Goal: Task Accomplishment & Management: Manage account settings

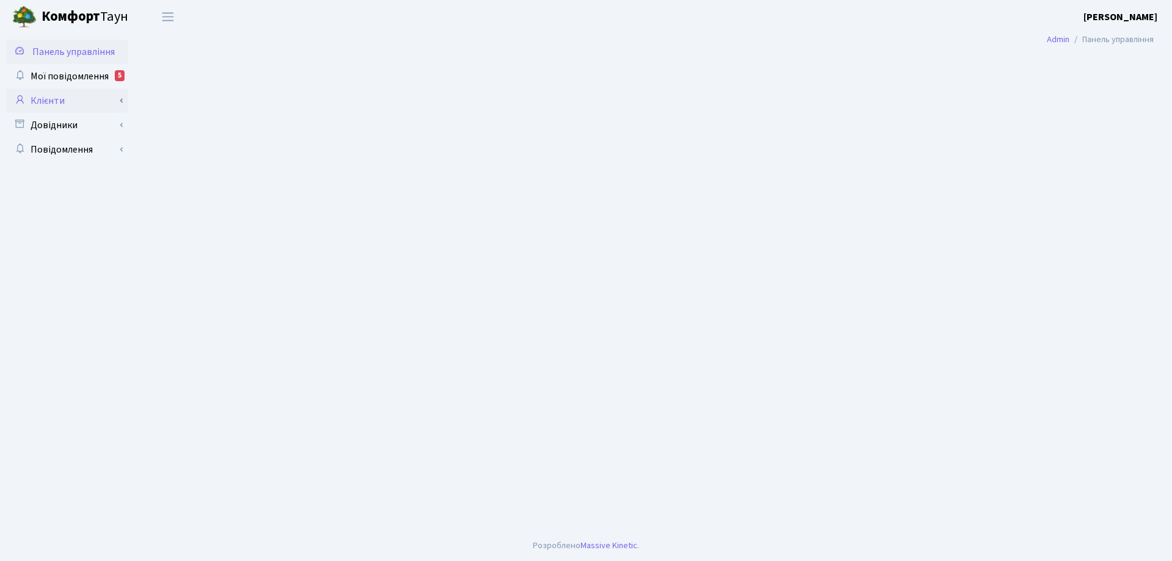
click at [59, 103] on link "Клієнти" at bounding box center [67, 100] width 122 height 24
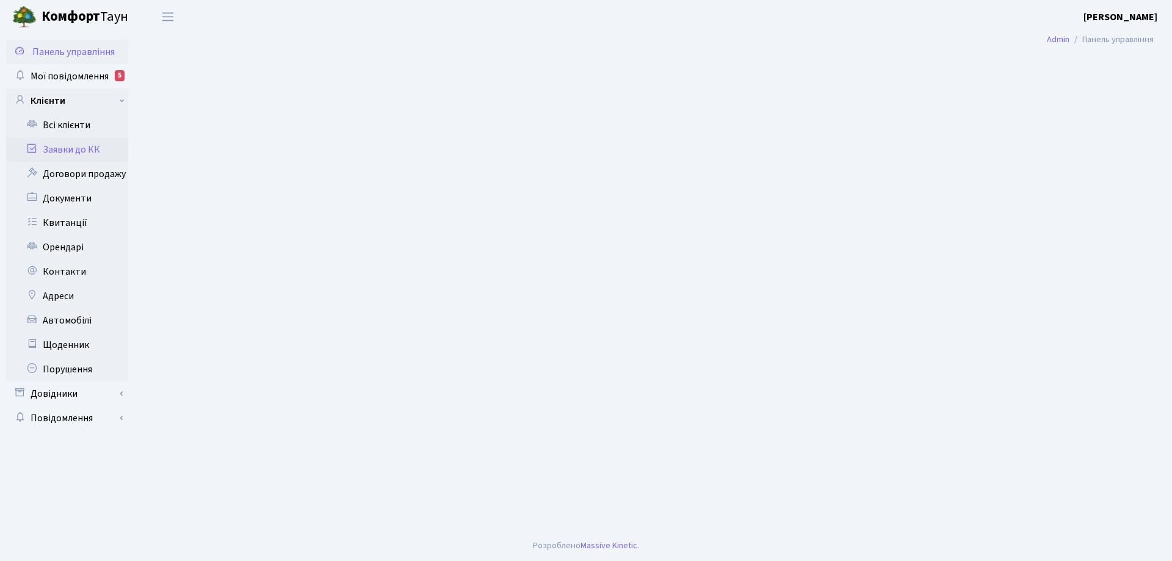
click at [75, 148] on link "Заявки до КК" at bounding box center [67, 149] width 122 height 24
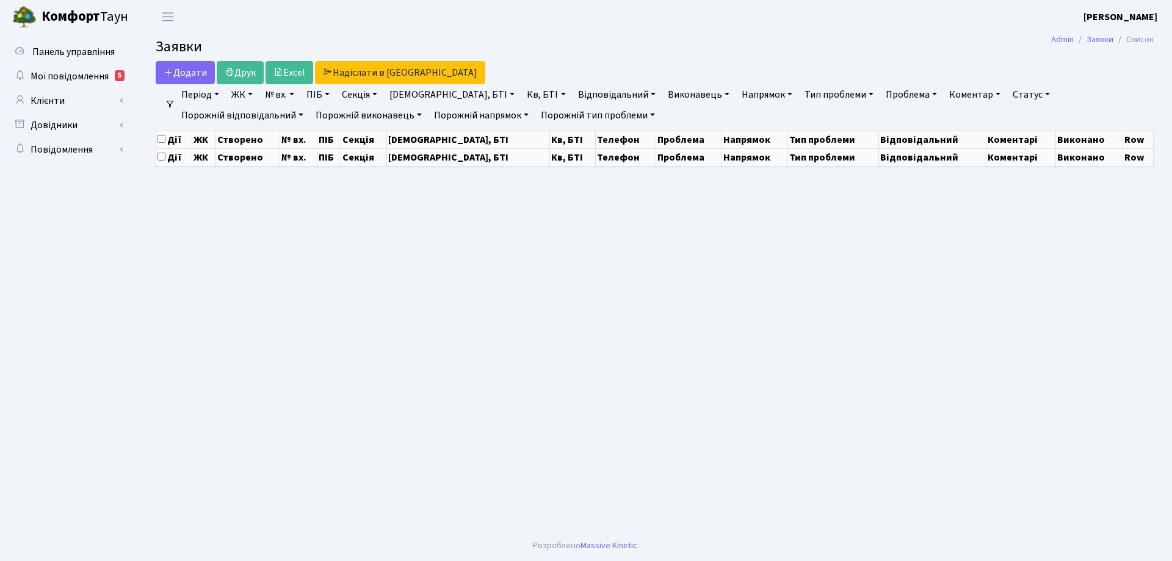
select select "25"
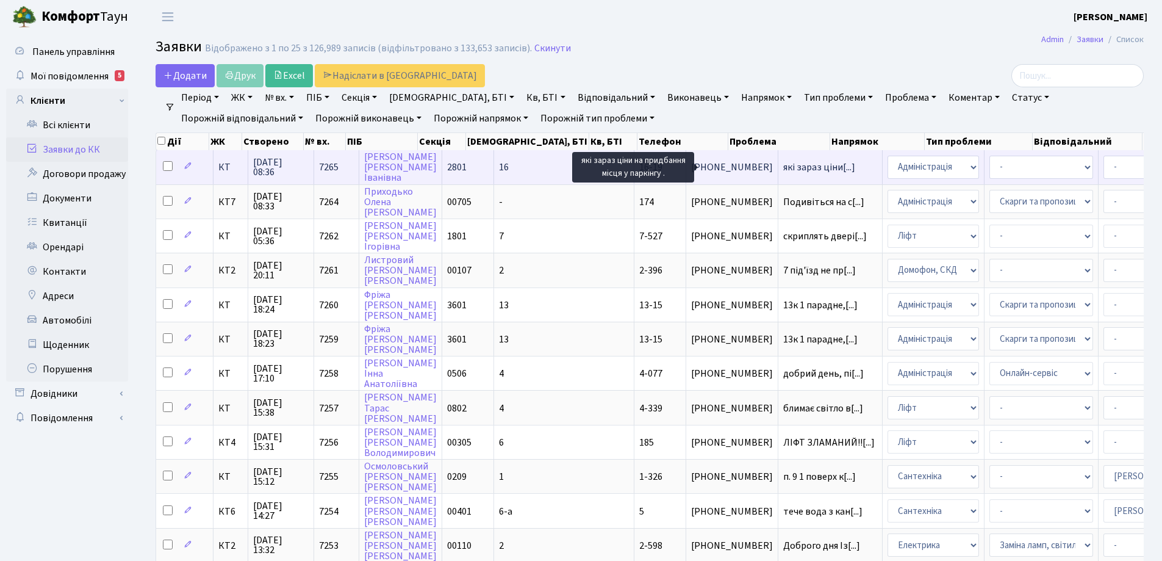
click at [783, 169] on span "які зараз ціни[...]" at bounding box center [819, 166] width 72 height 13
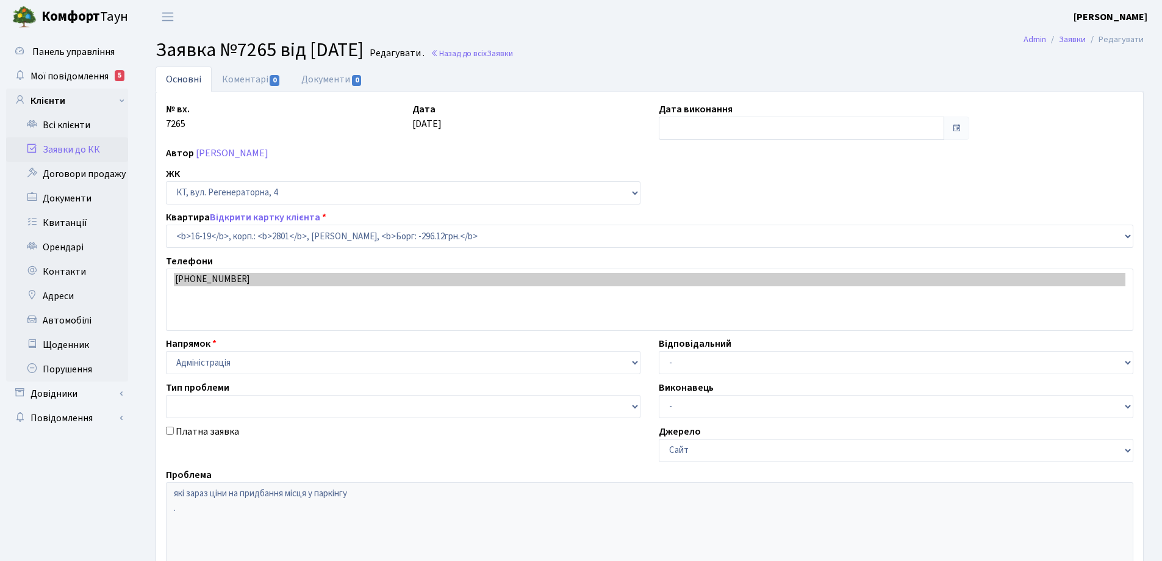
select select "8580"
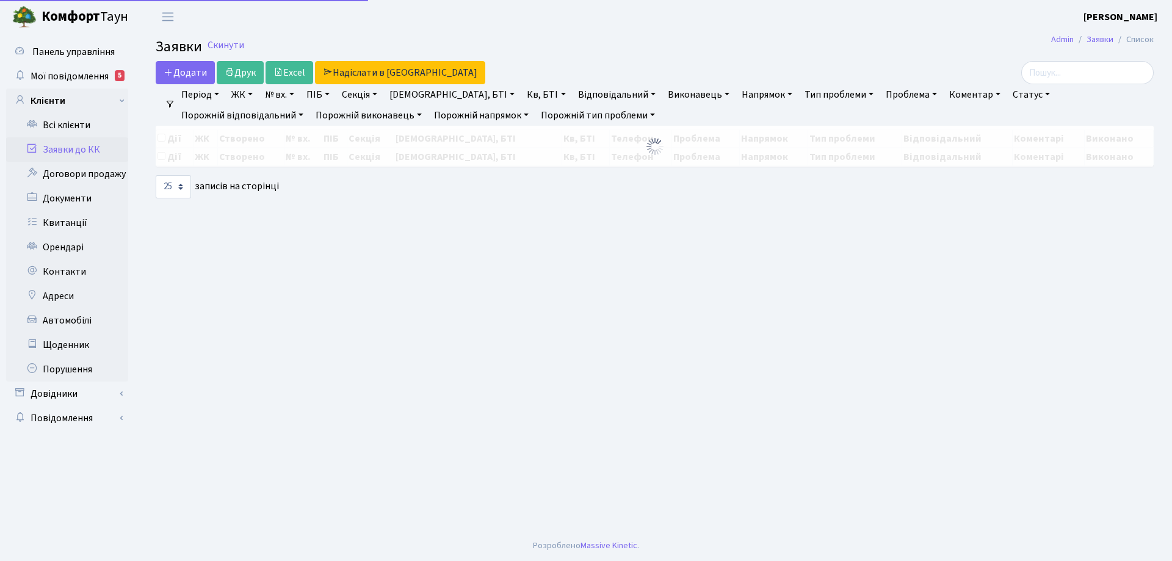
select select "25"
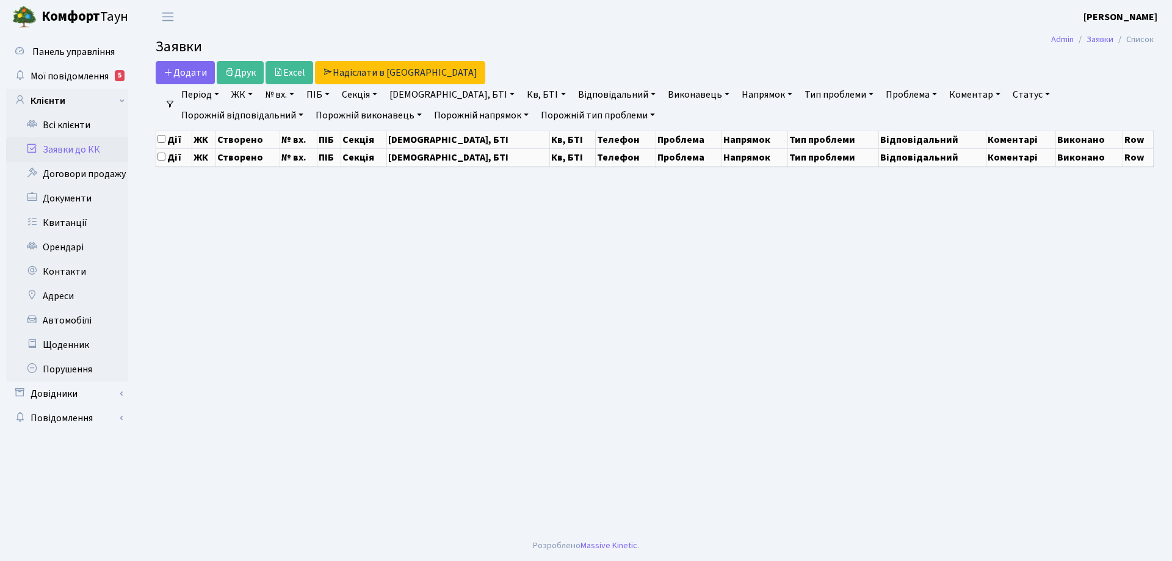
select select "25"
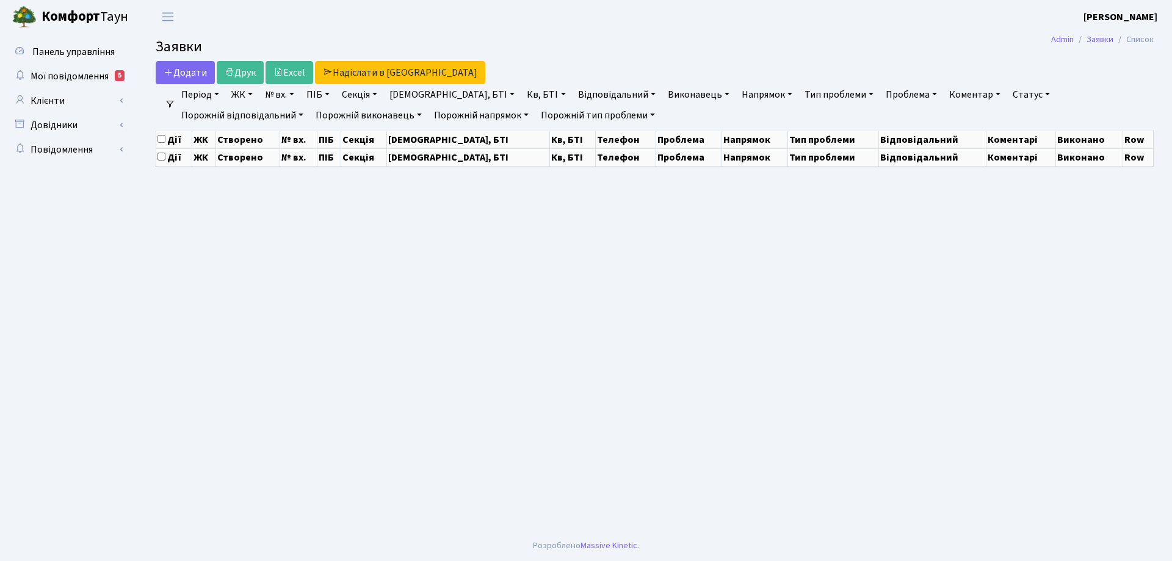
select select "25"
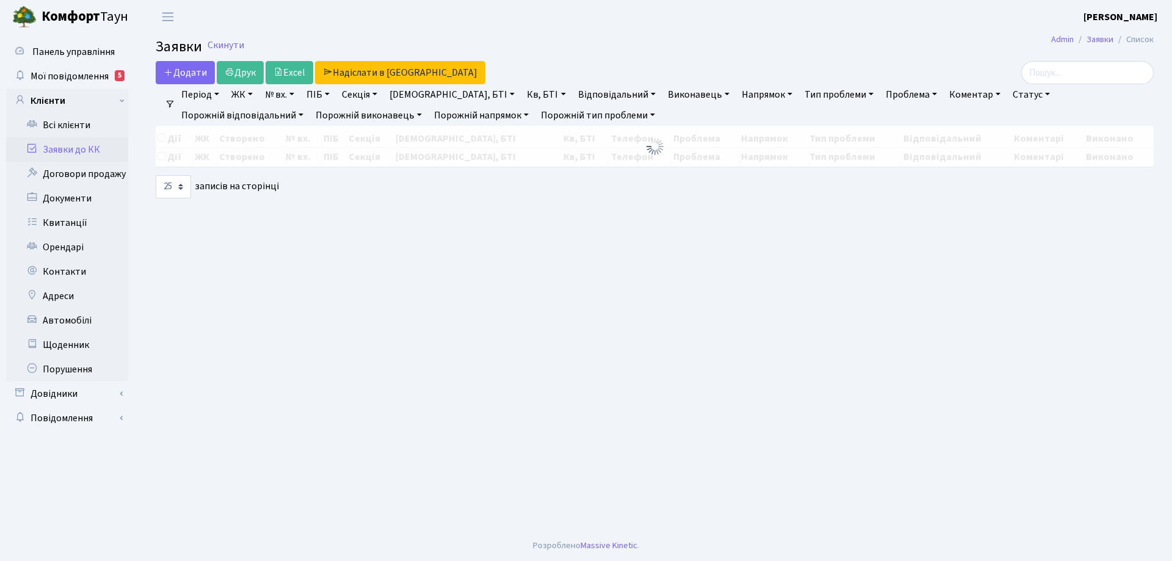
select select "25"
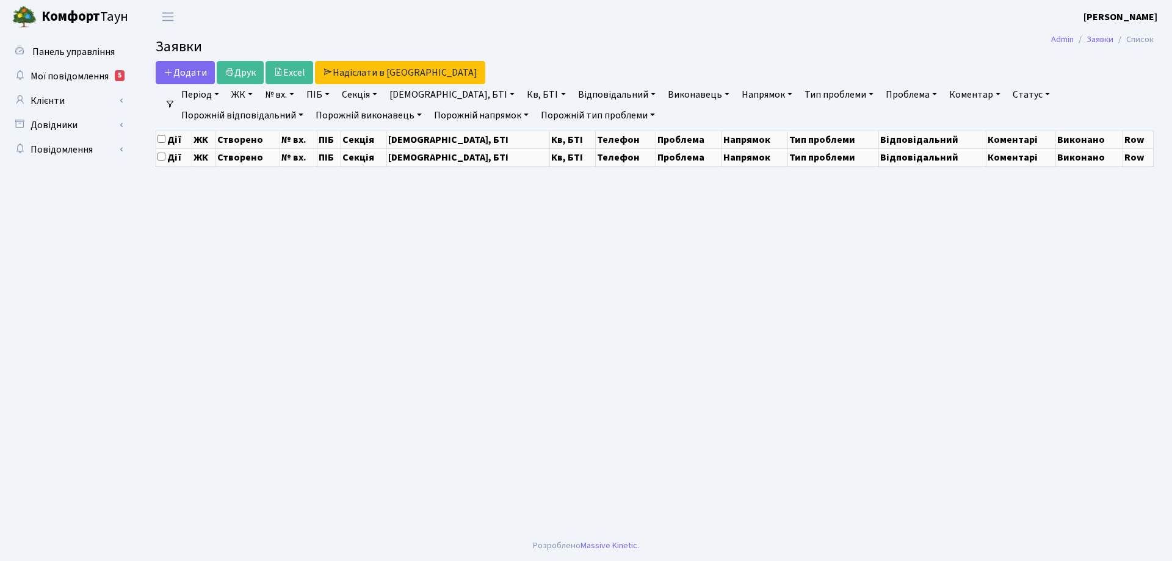
select select "25"
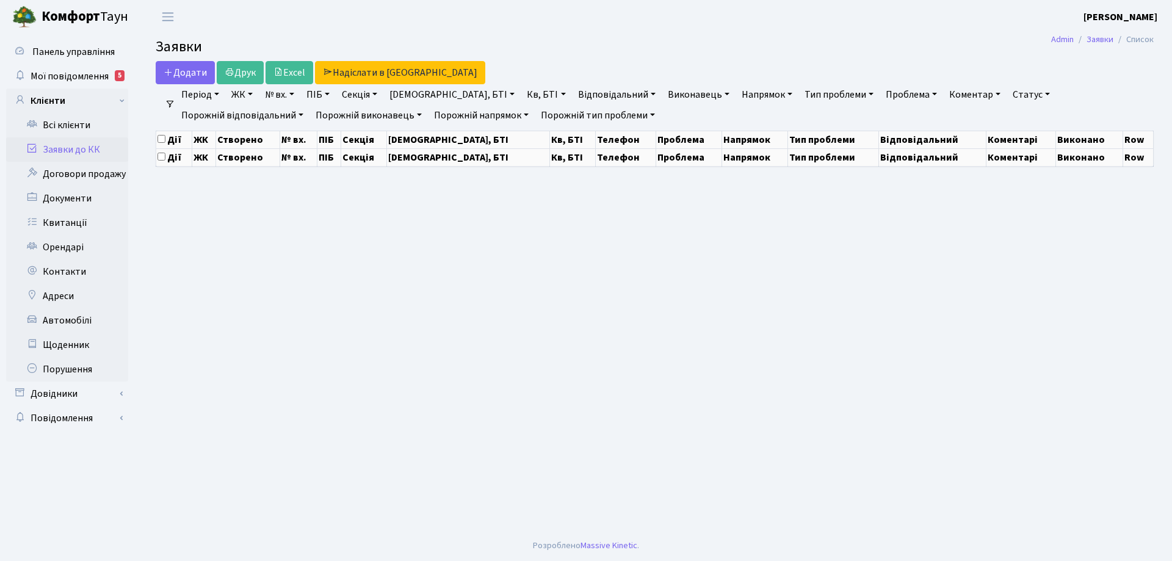
select select "25"
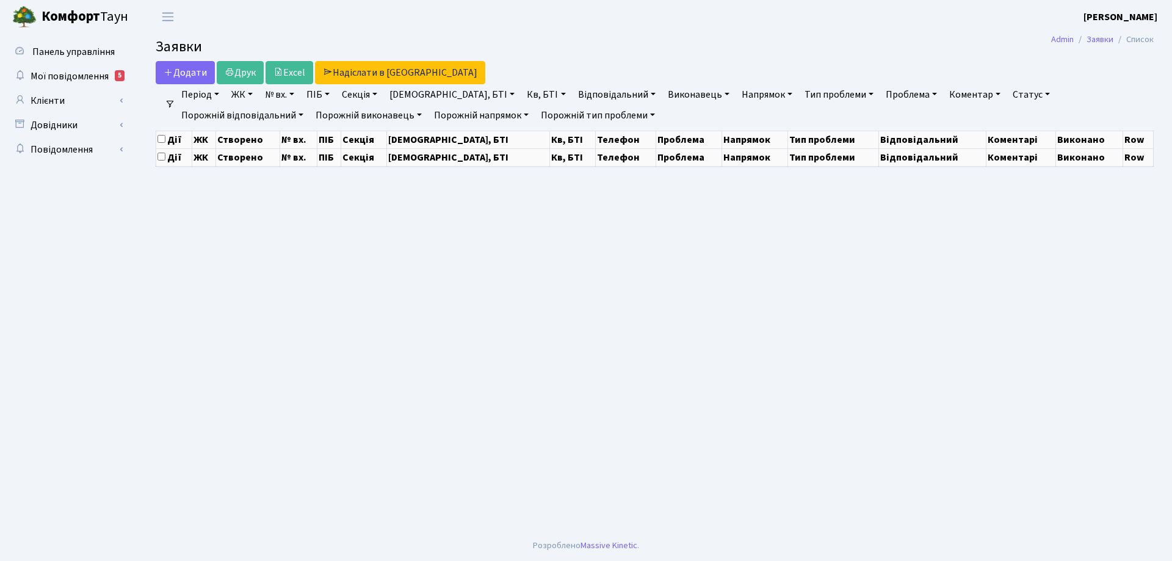
select select "25"
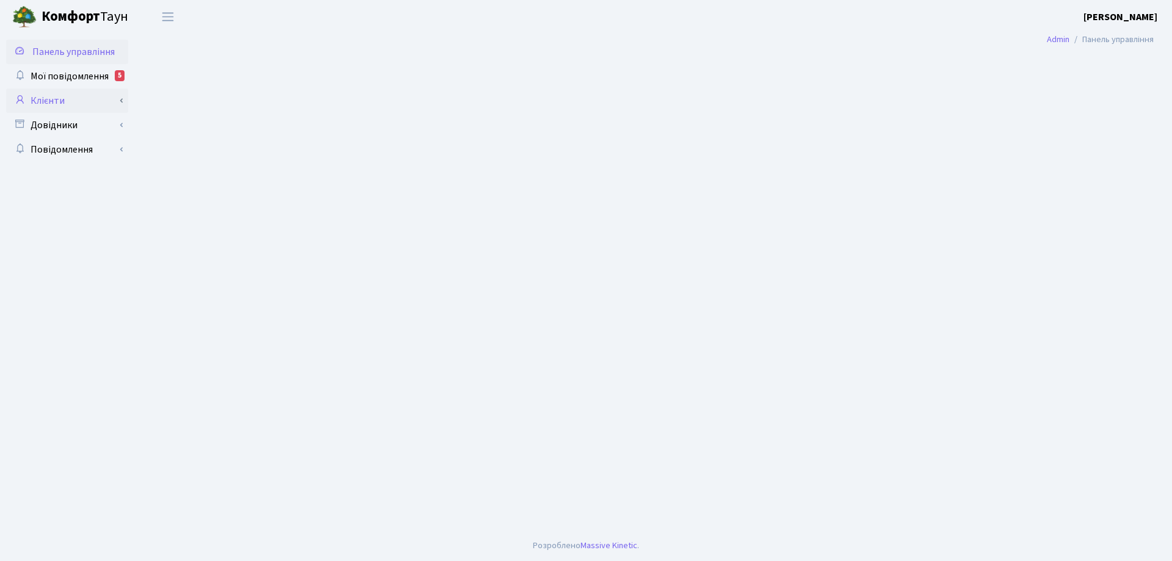
click at [48, 99] on link "Клієнти" at bounding box center [67, 100] width 122 height 24
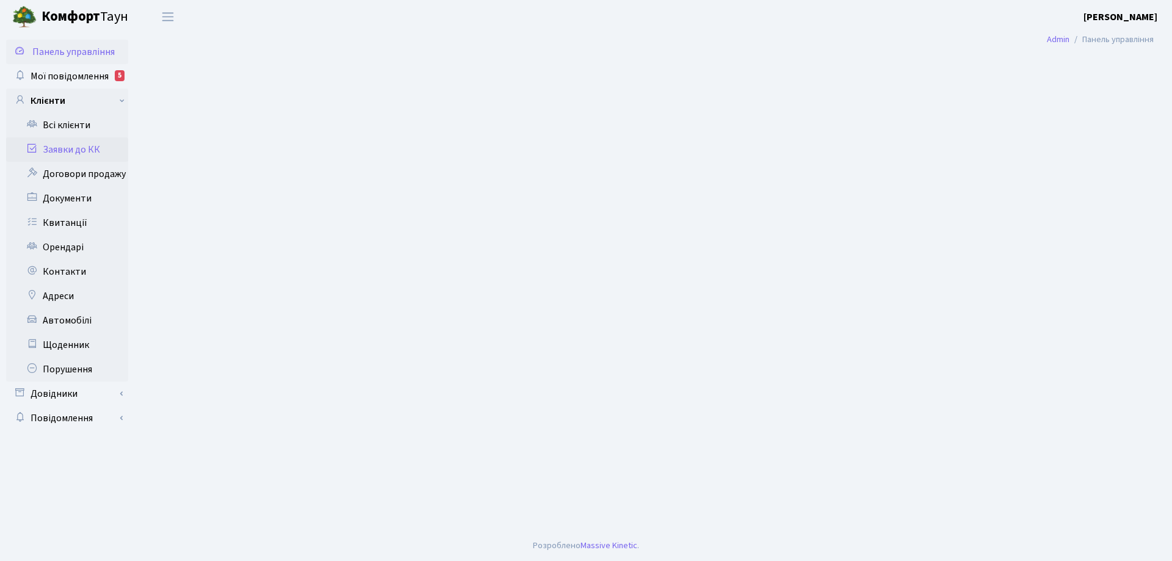
click at [60, 149] on link "Заявки до КК" at bounding box center [67, 149] width 122 height 24
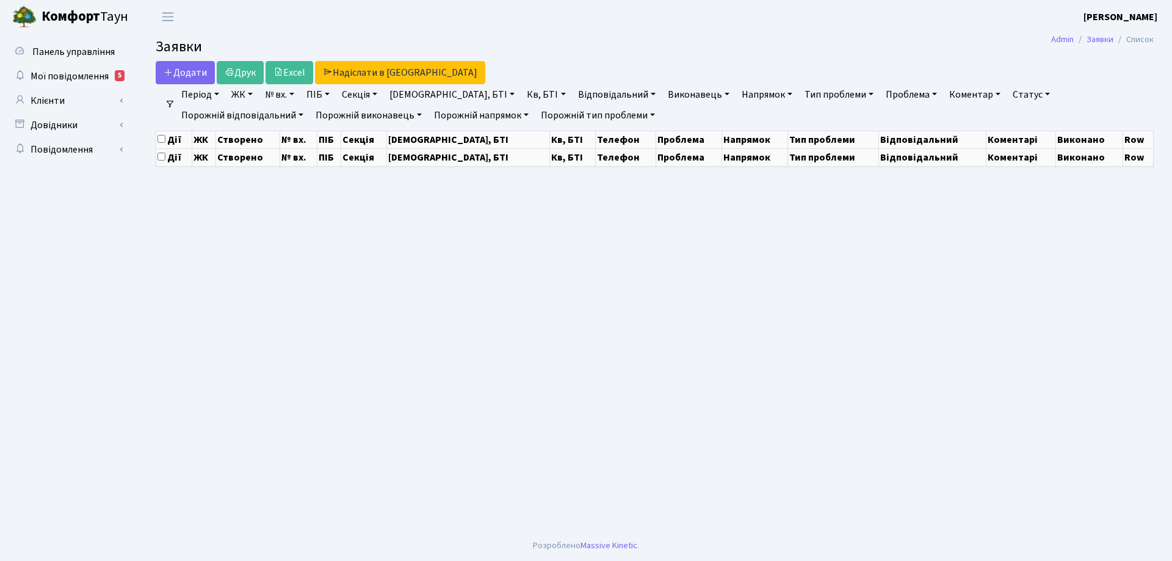
select select "25"
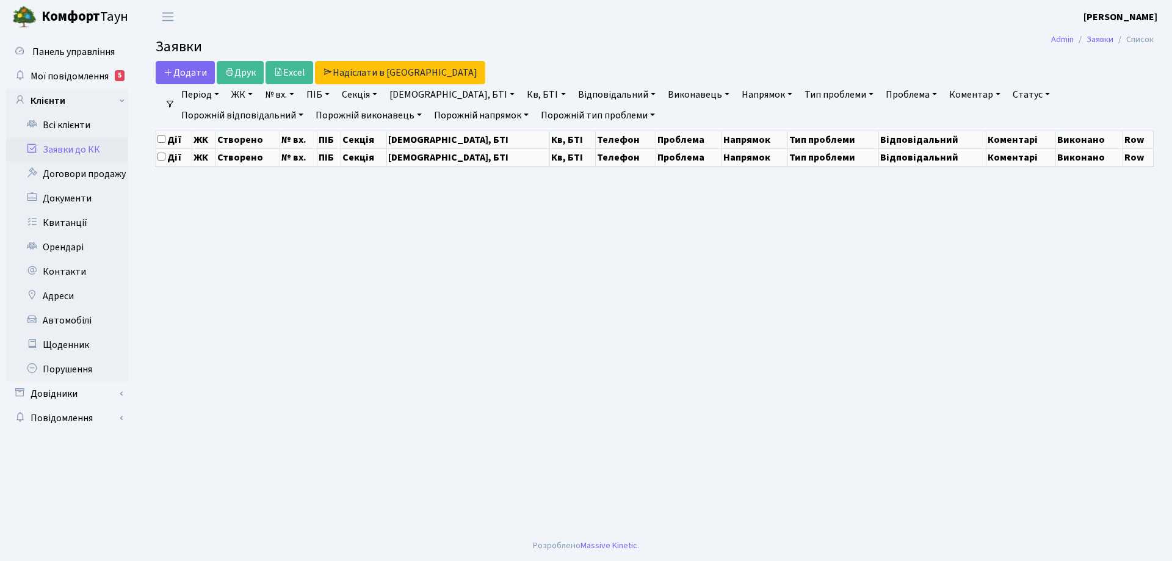
select select "25"
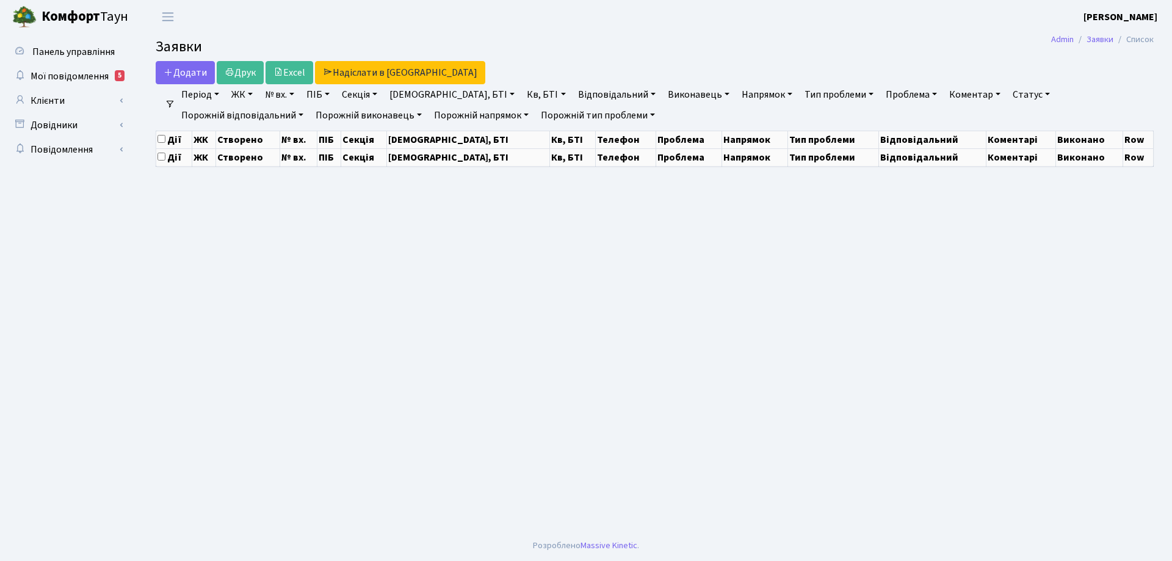
select select "25"
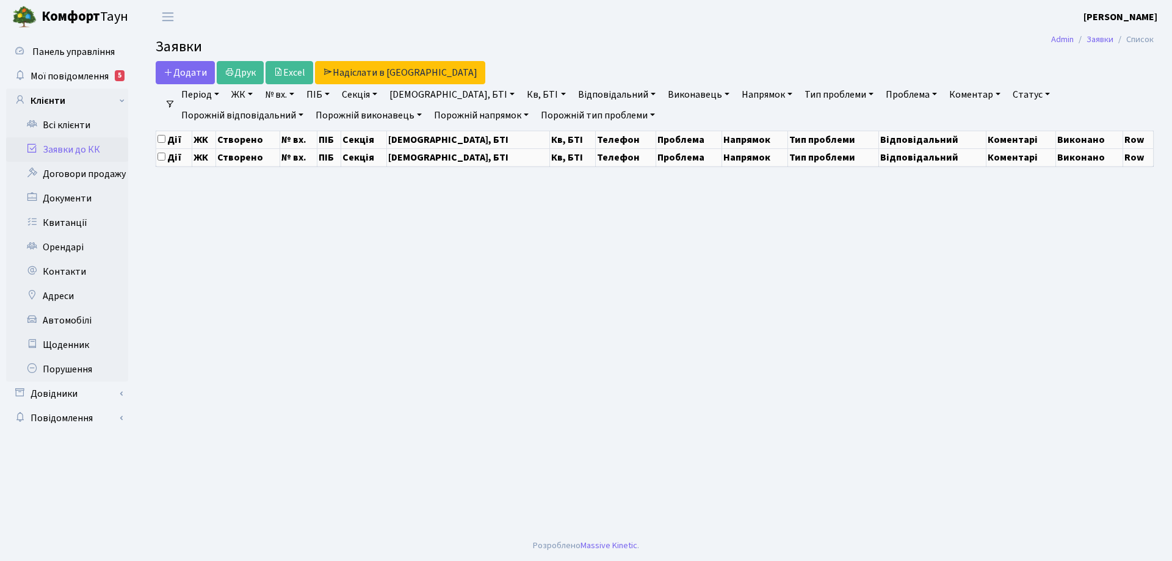
select select "25"
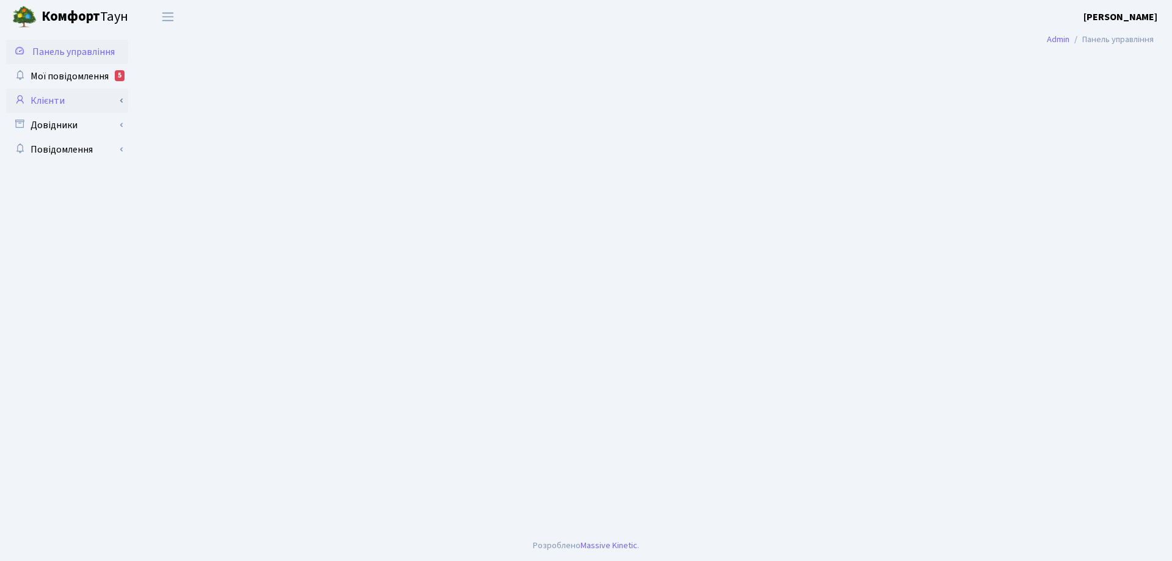
click at [57, 101] on link "Клієнти" at bounding box center [67, 100] width 122 height 24
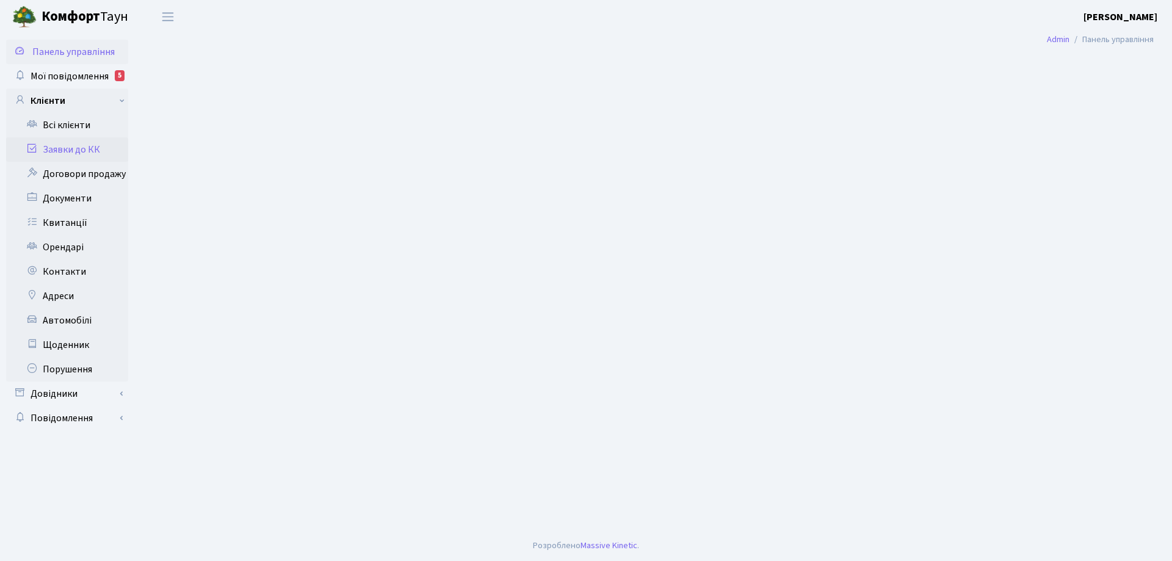
click at [85, 151] on link "Заявки до КК" at bounding box center [67, 149] width 122 height 24
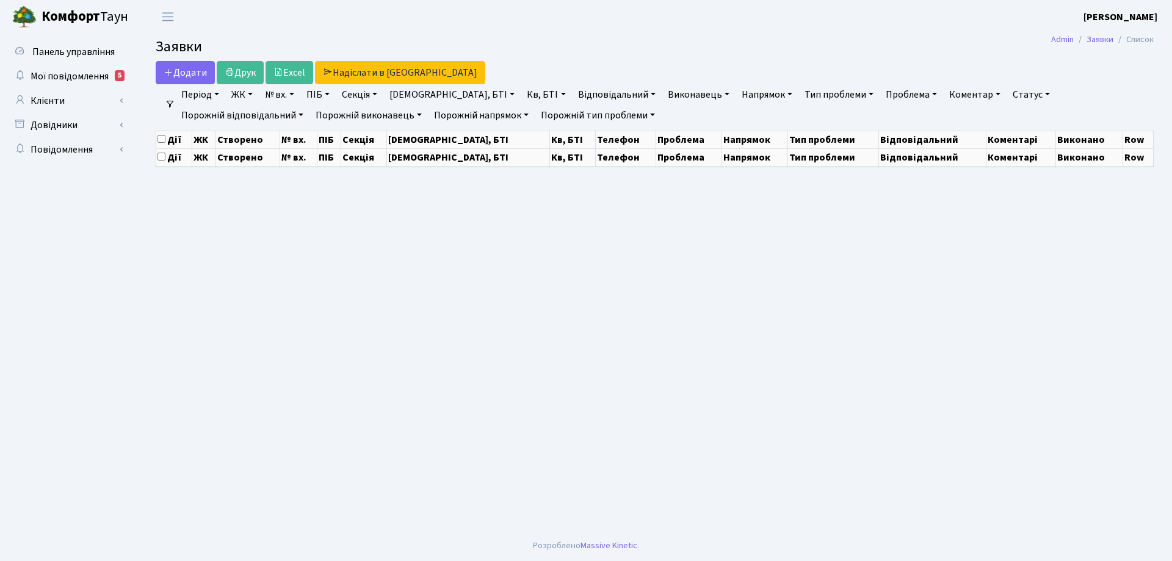
select select "25"
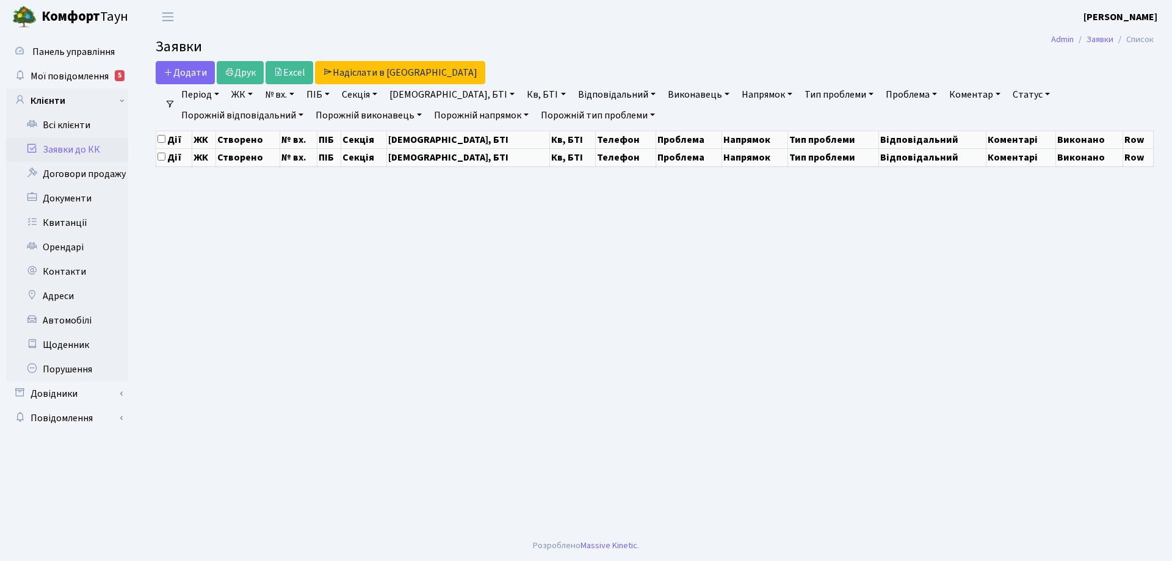
select select "25"
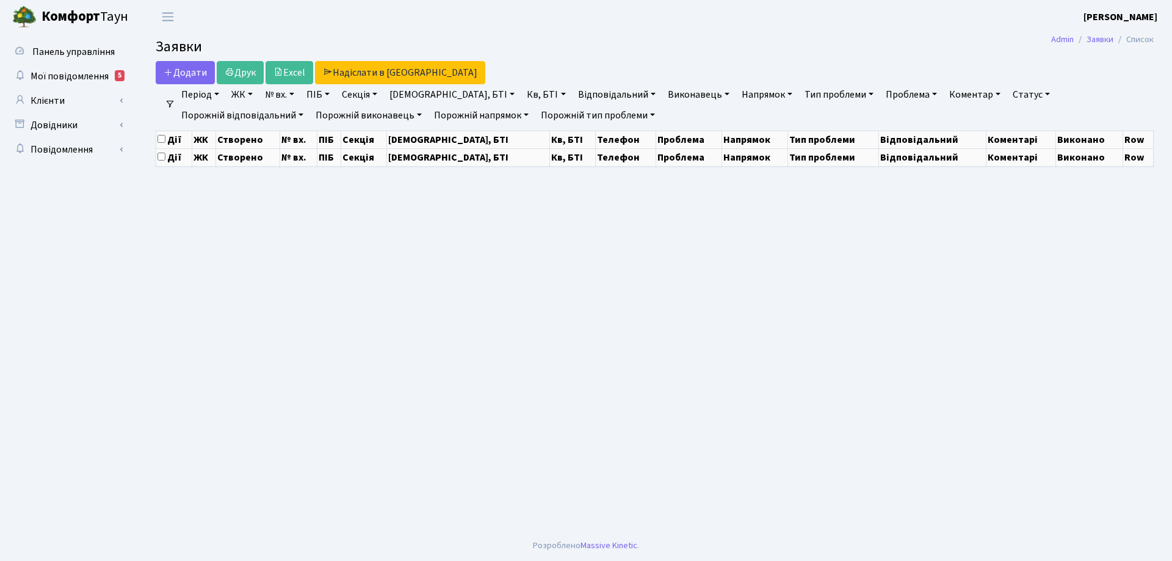
select select "25"
